Goal: Transaction & Acquisition: Download file/media

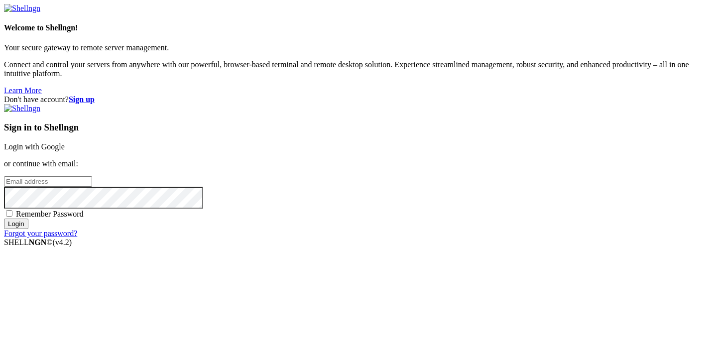
click at [458, 115] on div "Sign in to Shellngn Login with Google or continue with email: Remember Password…" at bounding box center [358, 171] width 709 height 134
click at [65, 142] on link "Login with Google" at bounding box center [34, 146] width 61 height 8
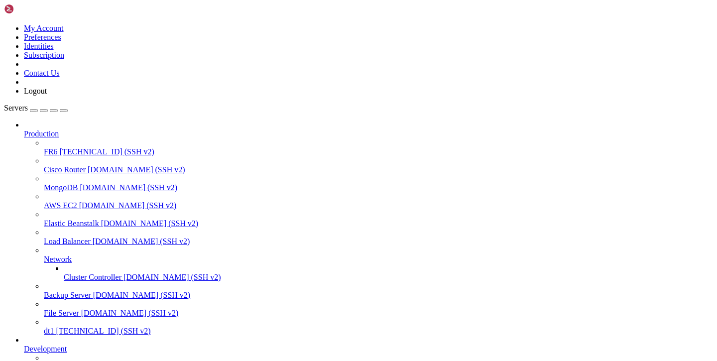
scroll to position [94, 0]
click at [58, 360] on span "batya-main" at bounding box center [62, 366] width 36 height 8
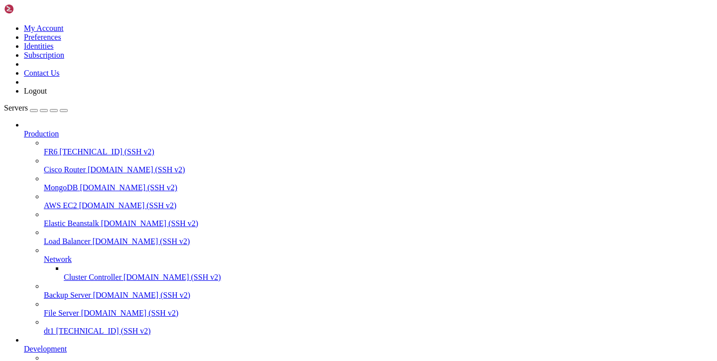
type input "/var/service/vpn-no-yk"
